Goal: Task Accomplishment & Management: Manage account settings

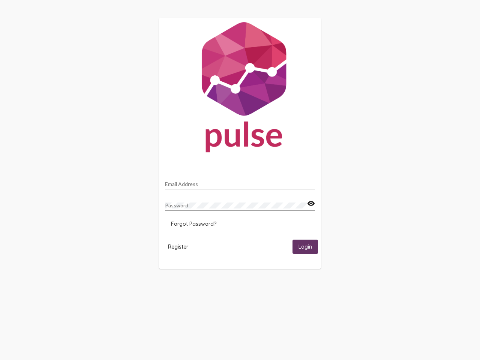
click at [240, 182] on input "Email Address" at bounding box center [240, 184] width 150 height 6
click at [311, 203] on mat-icon "visibility" at bounding box center [311, 203] width 8 height 9
click at [193, 224] on span "Forgot Password?" at bounding box center [193, 223] width 45 height 7
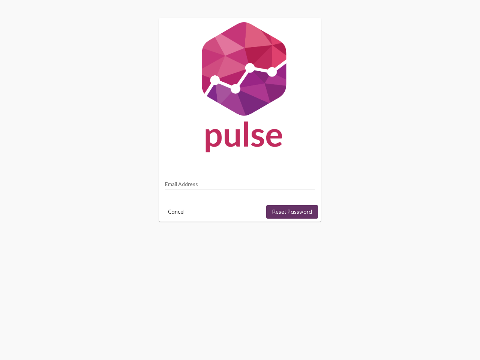
click at [178, 239] on html "Email Address Cancel Reset Password" at bounding box center [240, 119] width 480 height 239
click at [305, 239] on html "Email Address Cancel Reset Password" at bounding box center [240, 119] width 480 height 239
